Goal: Check status: Check status

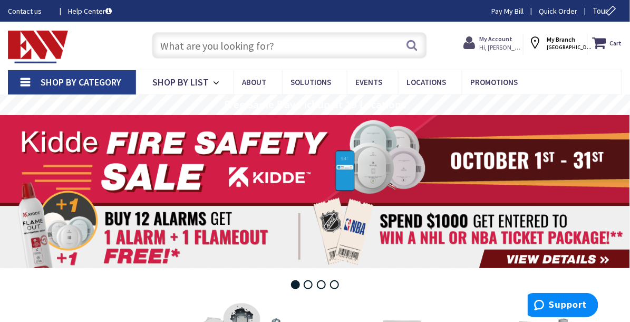
click at [480, 41] on strong "My Account" at bounding box center [496, 39] width 33 height 8
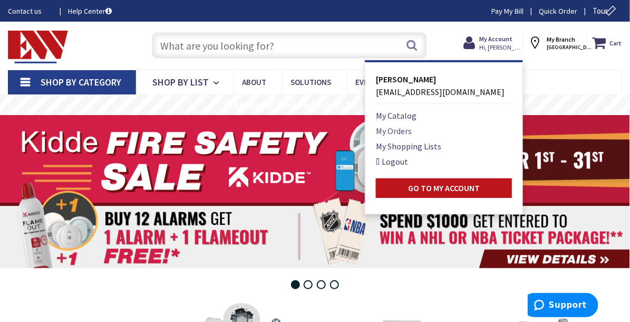
click at [376, 136] on link "My Orders" at bounding box center [394, 131] width 36 height 13
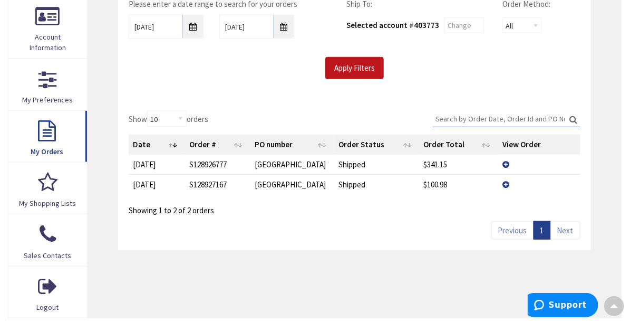
click at [0, 0] on span "View Details" at bounding box center [0, 0] width 0 height 0
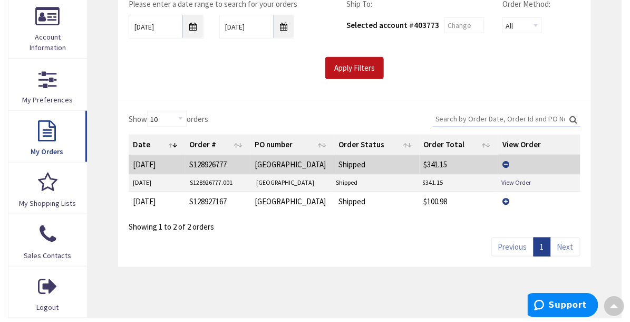
click at [355, 183] on td "Shipped" at bounding box center [375, 183] width 86 height 16
click at [502, 178] on link "View Order" at bounding box center [517, 182] width 30 height 9
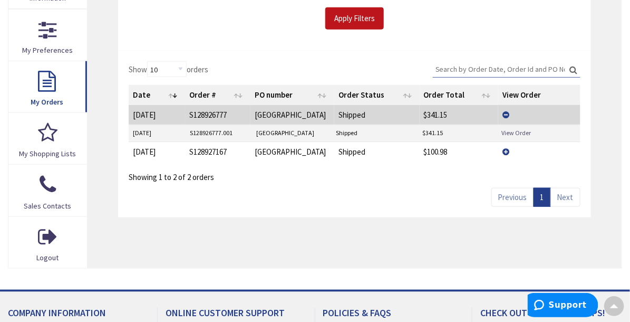
scroll to position [263, 0]
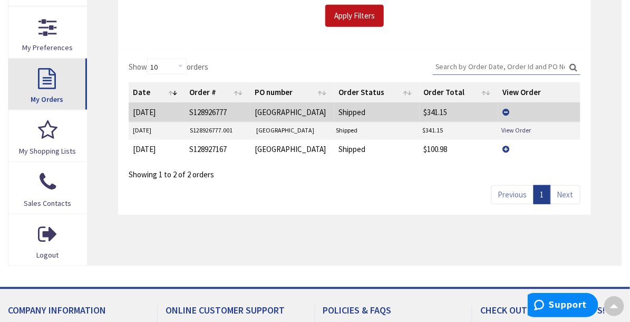
click at [50, 110] on link "My Orders" at bounding box center [47, 84] width 79 height 51
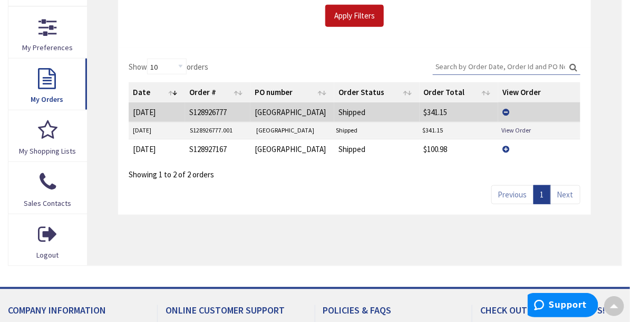
click at [0, 0] on span "View Details" at bounding box center [0, 0] width 0 height 0
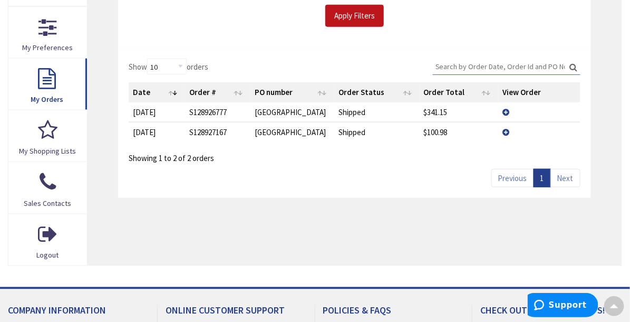
click at [0, 0] on span "View Details" at bounding box center [0, 0] width 0 height 0
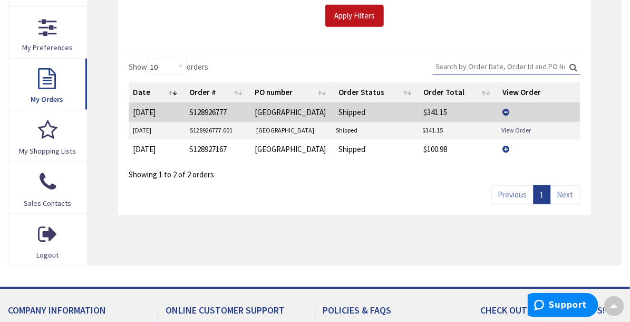
click at [0, 0] on span "View Details" at bounding box center [0, 0] width 0 height 0
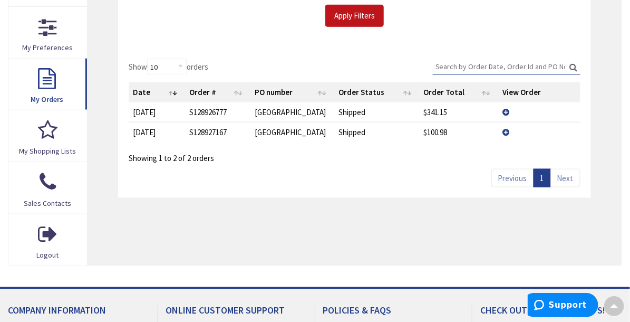
click at [0, 0] on span "View Details" at bounding box center [0, 0] width 0 height 0
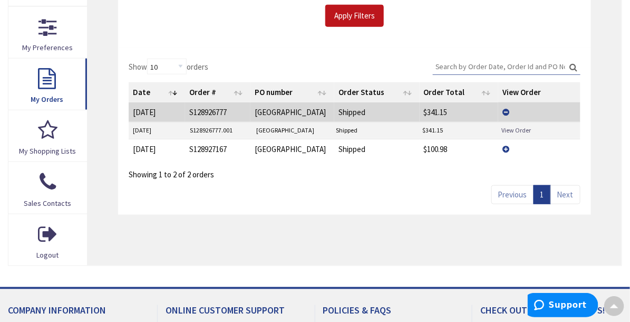
click at [505, 130] on link "View Order" at bounding box center [517, 130] width 30 height 9
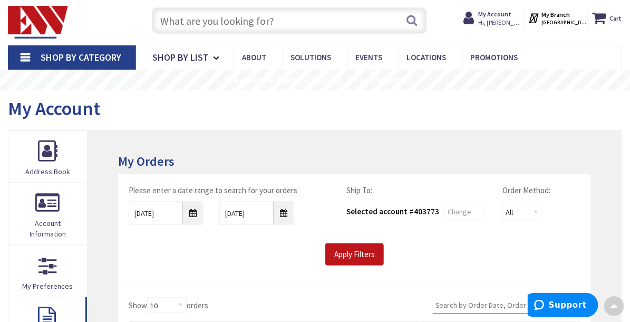
scroll to position [0, 0]
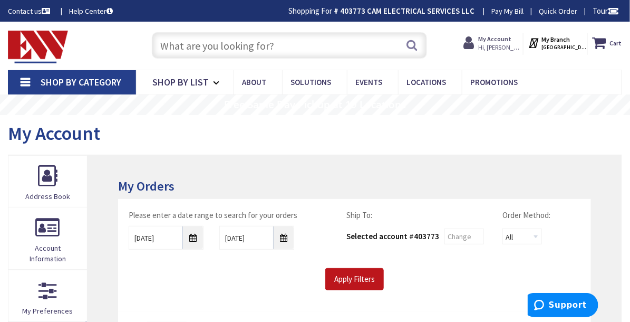
click at [479, 41] on strong "My Account" at bounding box center [495, 39] width 33 height 8
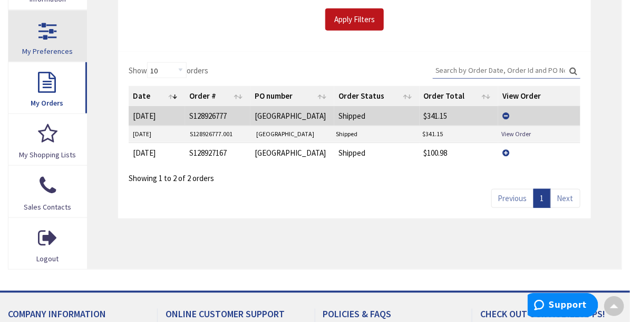
scroll to position [263, 0]
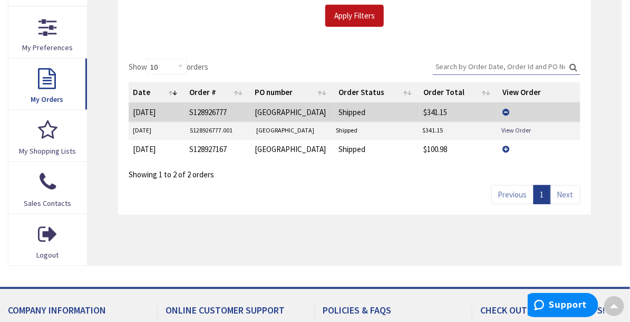
click at [499, 110] on td "View Details" at bounding box center [540, 112] width 82 height 20
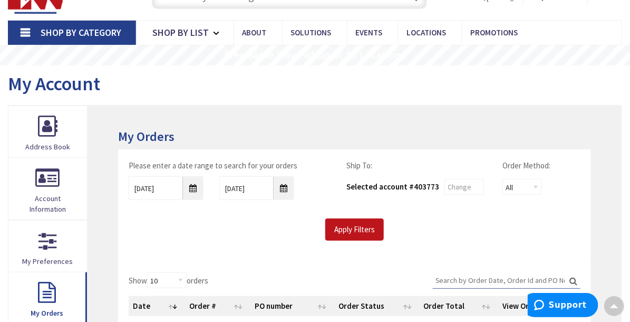
scroll to position [0, 0]
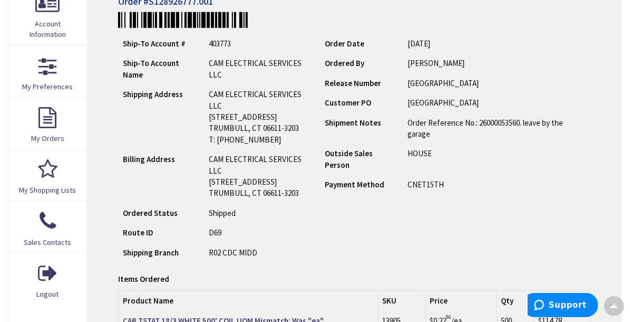
scroll to position [211, 0]
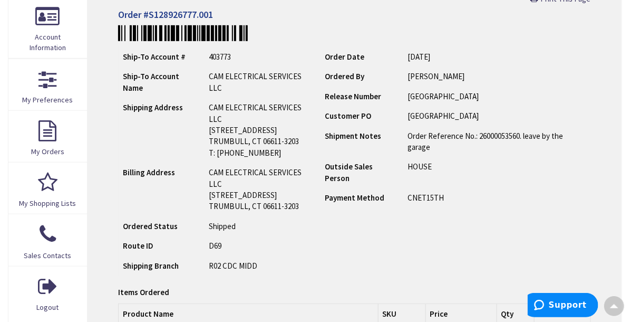
click at [209, 17] on h4 "Order #S128926777.001" at bounding box center [354, 14] width 473 height 11
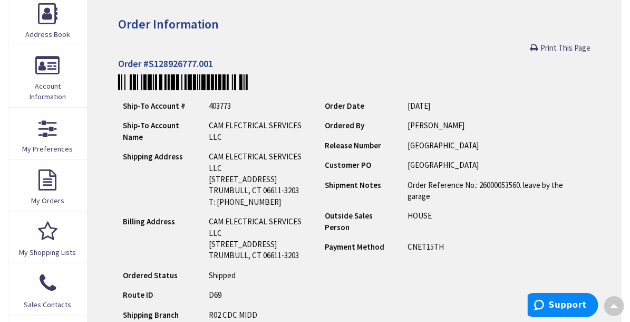
scroll to position [158, 0]
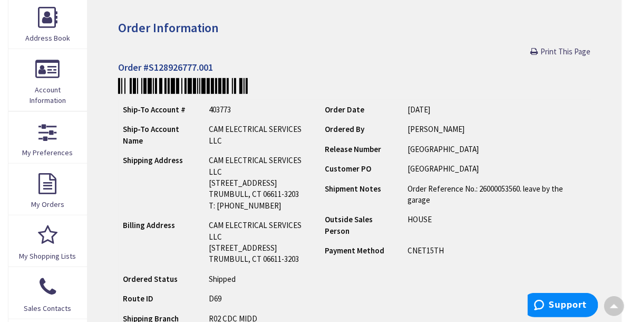
drag, startPoint x: 512, startPoint y: 190, endPoint x: 508, endPoint y: 200, distance: 10.2
click at [508, 200] on td "Order Reference No.: 26000053560. leave by the garage" at bounding box center [497, 194] width 187 height 31
drag, startPoint x: 508, startPoint y: 200, endPoint x: 488, endPoint y: 240, distance: 45.1
click at [488, 240] on td "HOUSE" at bounding box center [497, 224] width 187 height 31
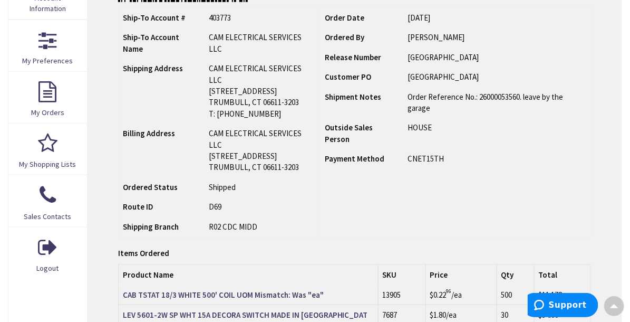
scroll to position [263, 0]
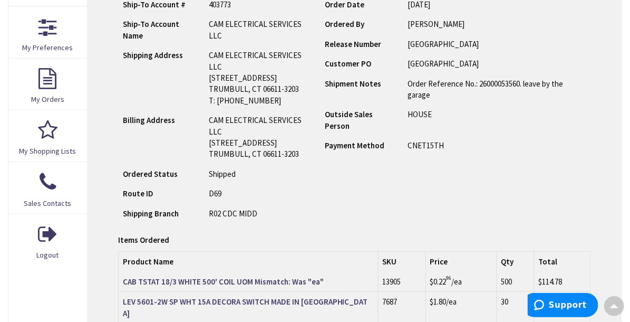
click at [171, 214] on strong "Shipping Branch" at bounding box center [151, 213] width 56 height 10
click at [357, 241] on div "Items Ordered" at bounding box center [354, 239] width 473 height 11
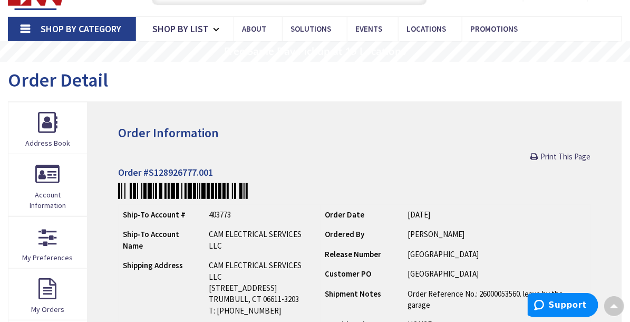
scroll to position [52, 0]
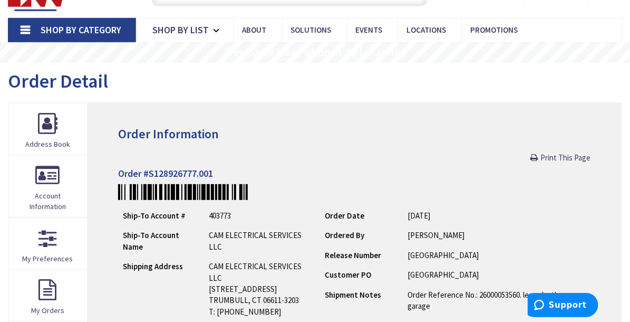
click at [218, 171] on h4 "Order #S128926777.001" at bounding box center [354, 173] width 473 height 11
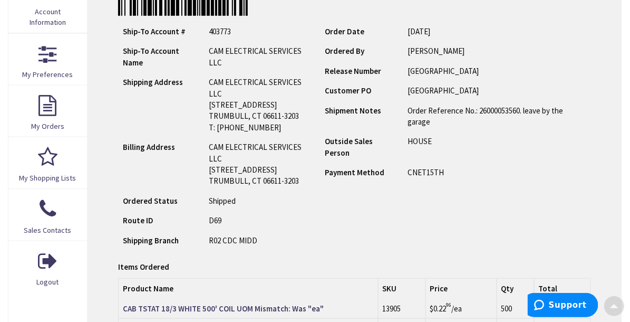
scroll to position [263, 0]
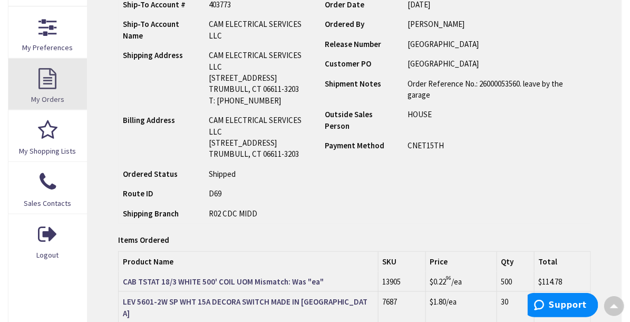
click at [71, 110] on link "My Orders" at bounding box center [47, 84] width 79 height 51
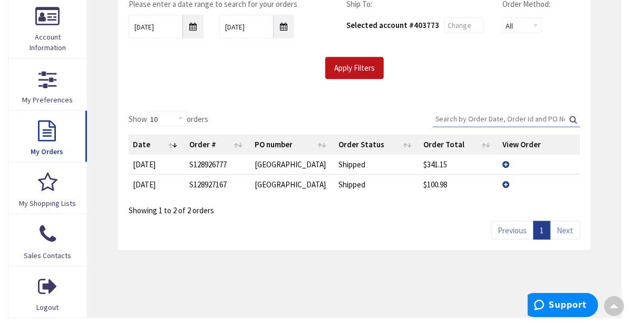
click at [0, 0] on span "View Details" at bounding box center [0, 0] width 0 height 0
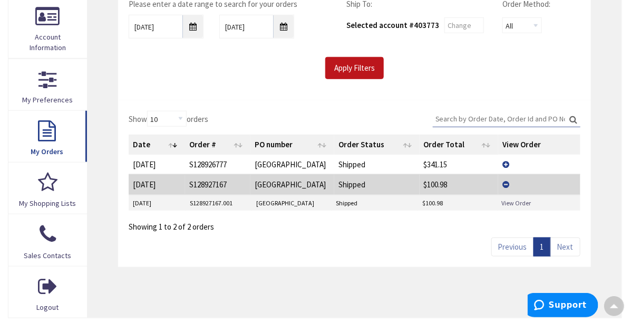
click at [511, 200] on link "View Order" at bounding box center [517, 202] width 30 height 9
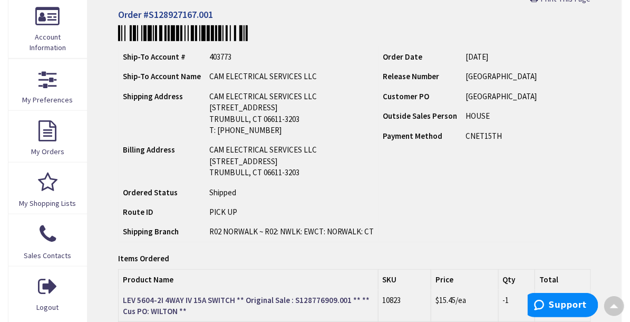
scroll to position [106, 0]
